Goal: Find contact information: Find contact information

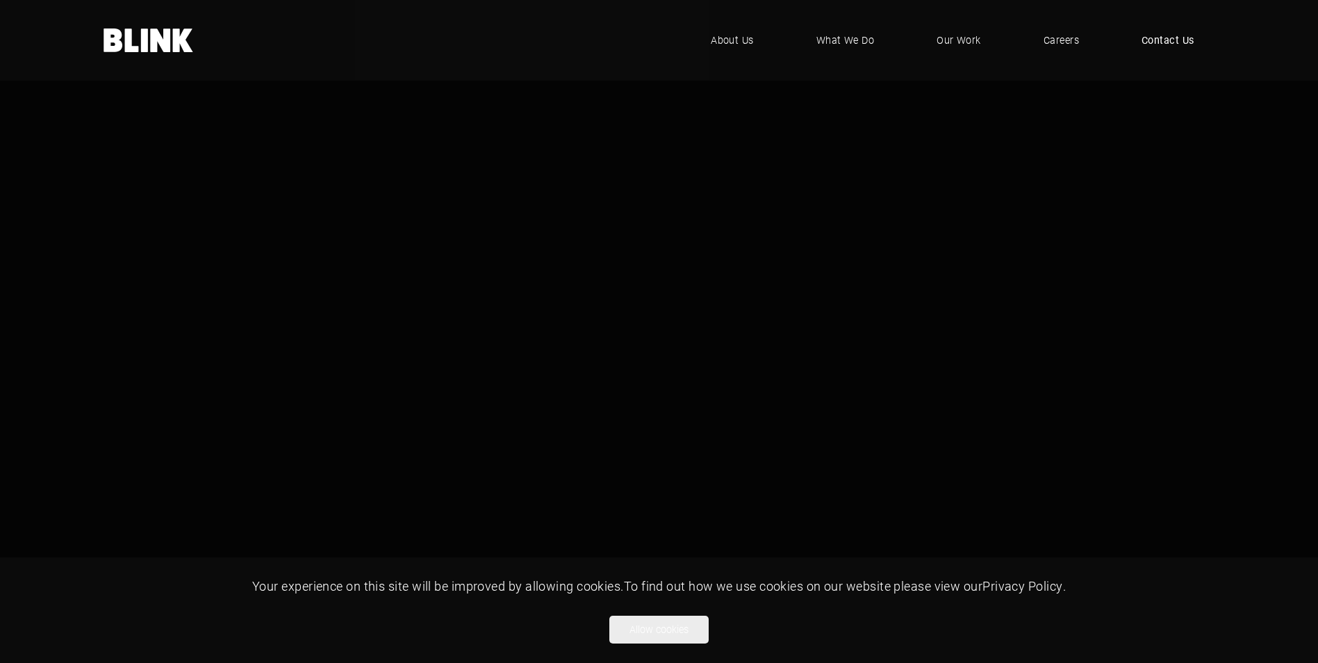
click at [1164, 40] on span "Contact Us" at bounding box center [1168, 40] width 53 height 15
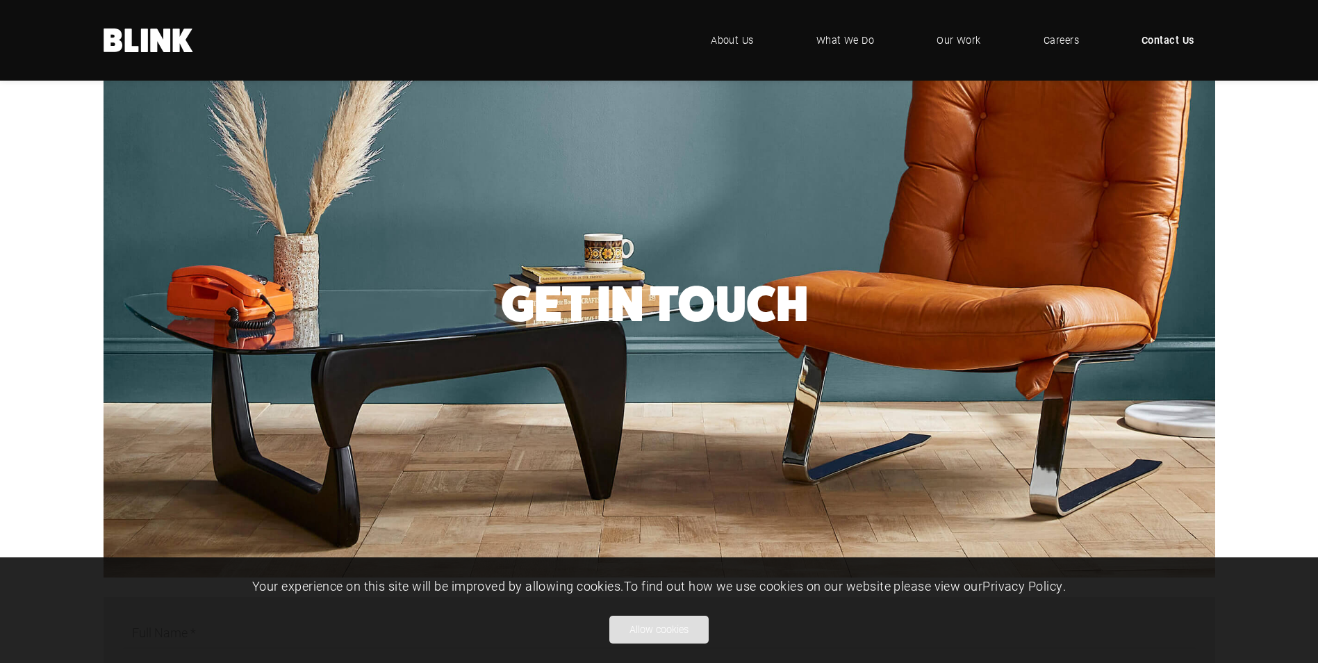
click at [664, 636] on button "Allow cookies" at bounding box center [659, 630] width 99 height 28
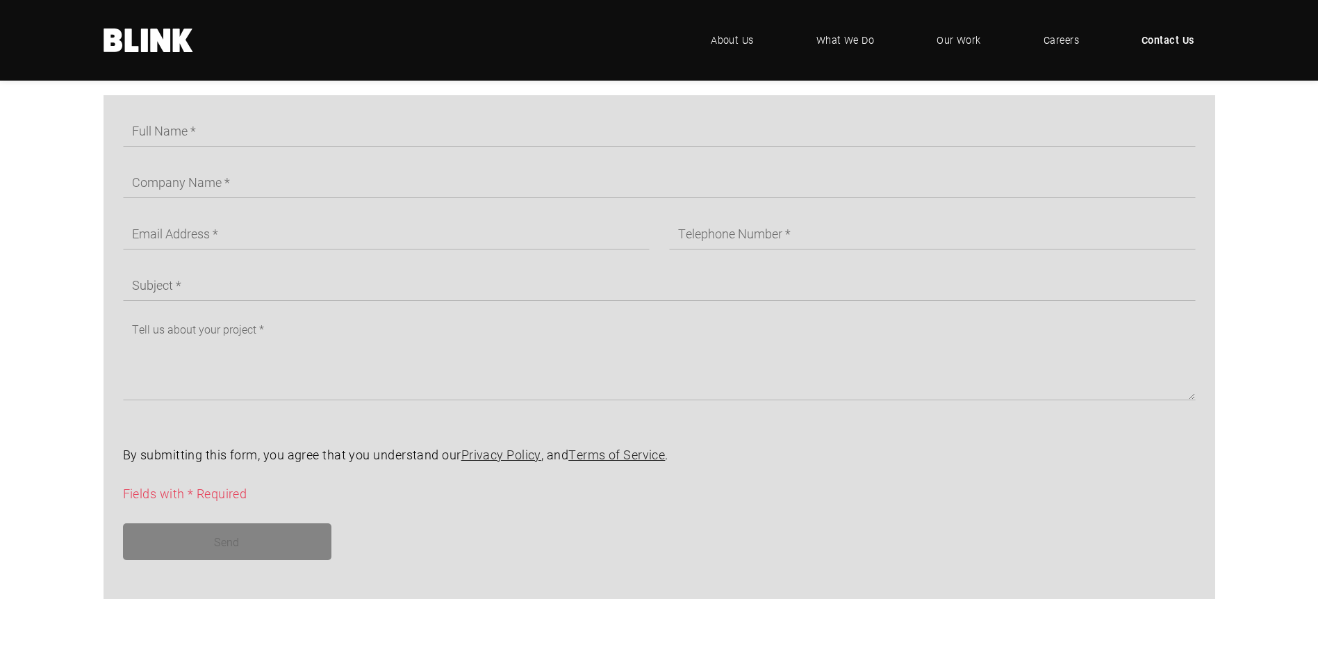
scroll to position [844, 0]
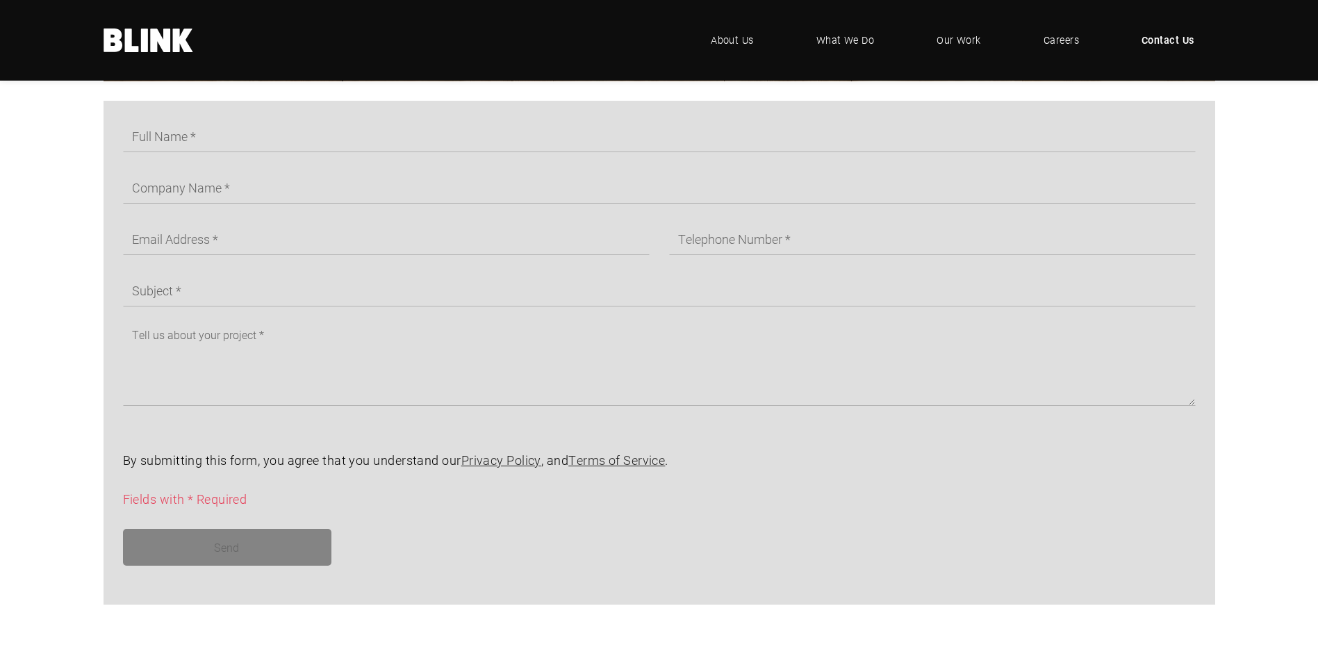
click at [1177, 38] on span "Contact Us" at bounding box center [1168, 40] width 53 height 15
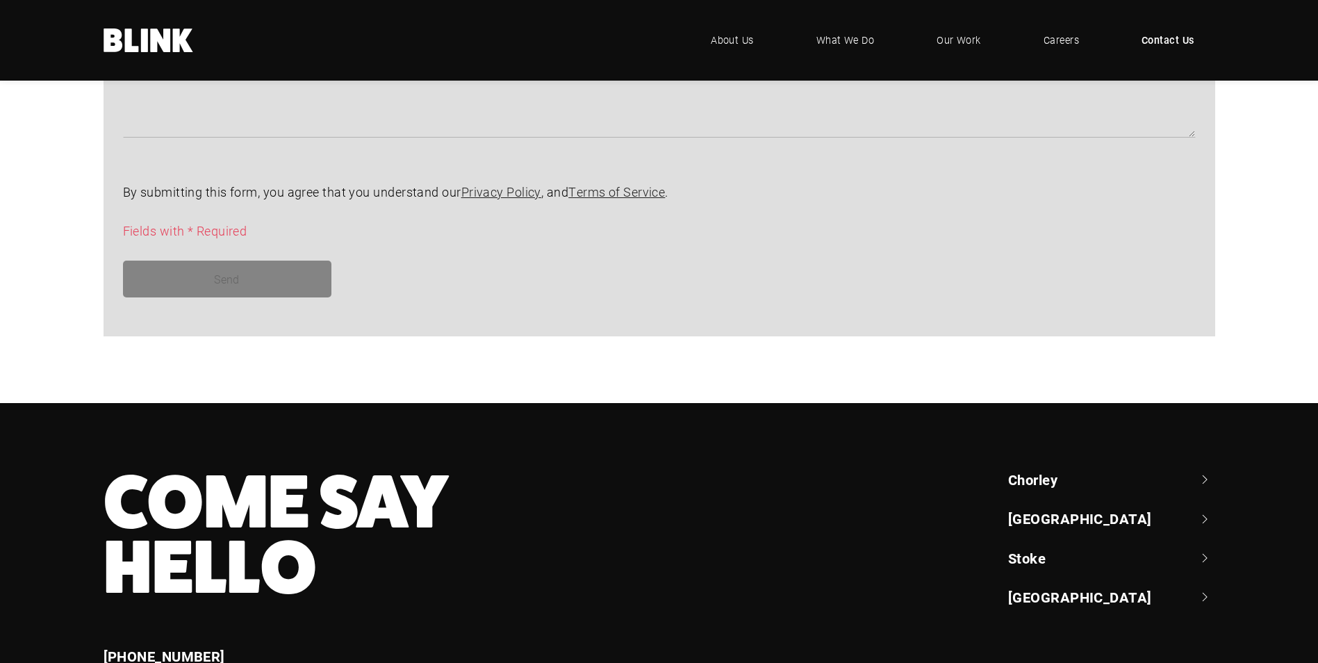
scroll to position [1261, 0]
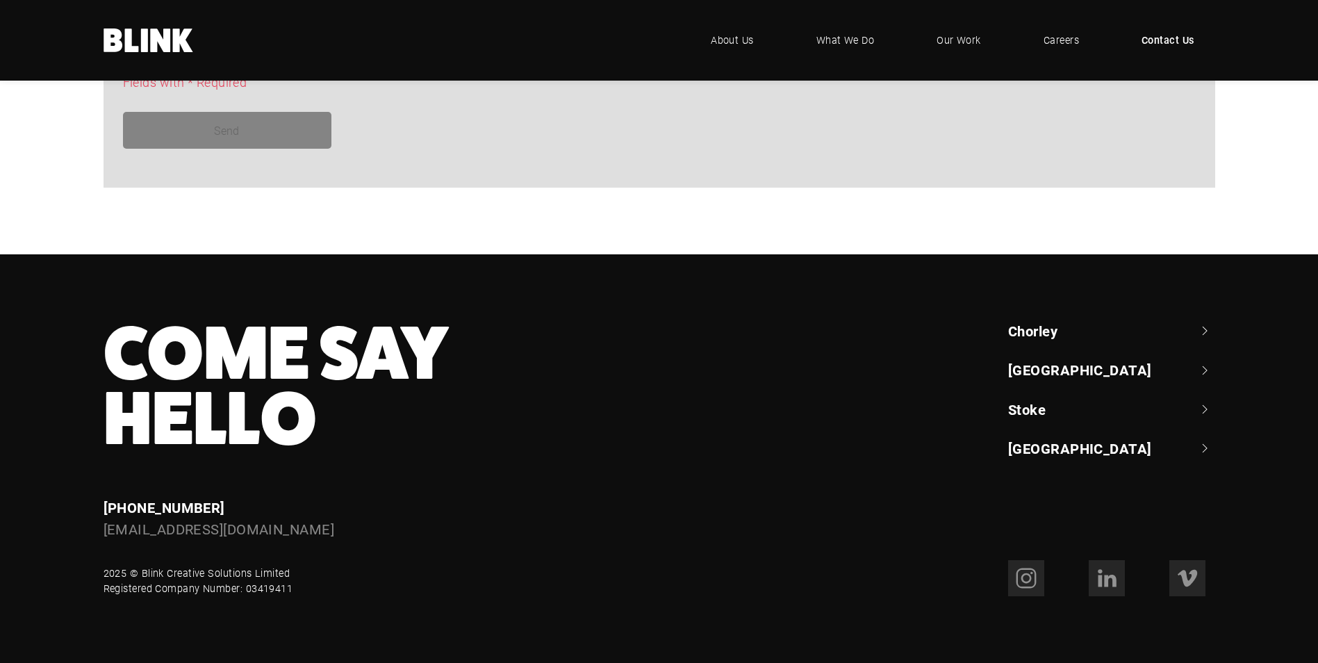
click at [1029, 412] on link "Stoke" at bounding box center [1111, 409] width 207 height 19
